Goal: Information Seeking & Learning: Learn about a topic

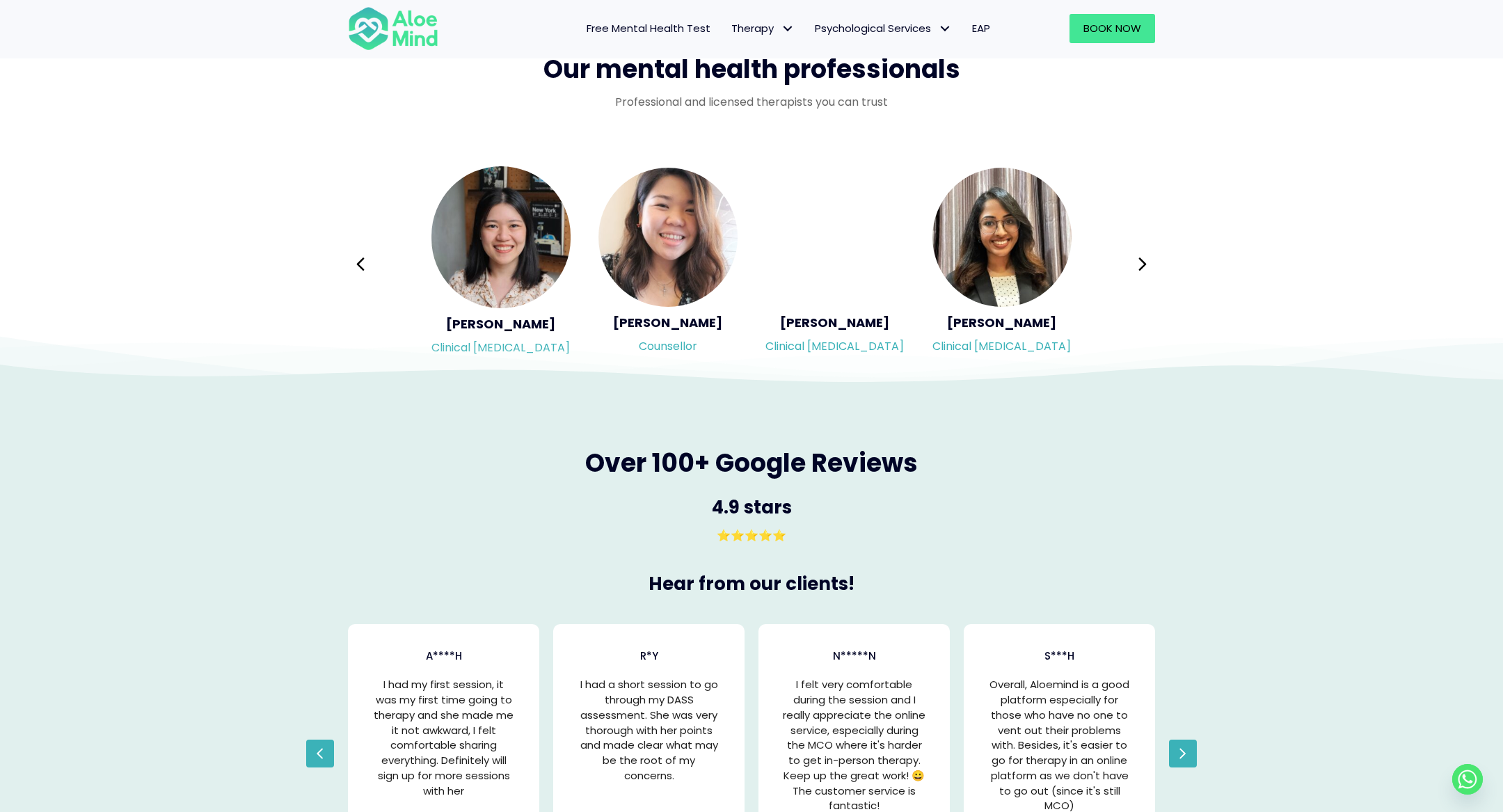
scroll to position [2263, 0]
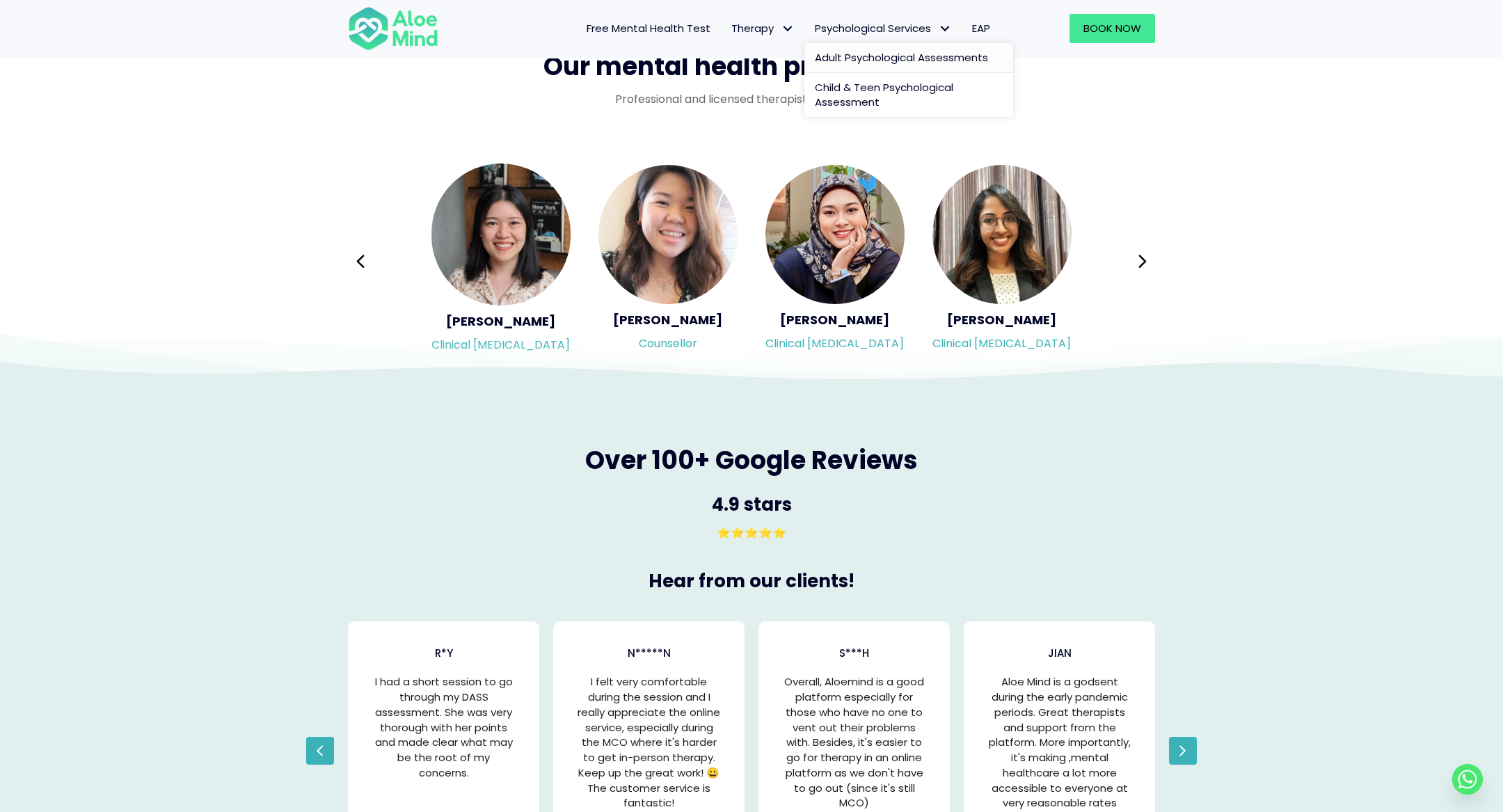
click at [862, 48] on link "Adult Psychological Assessments" at bounding box center [909, 58] width 209 height 30
